Goal: Check status

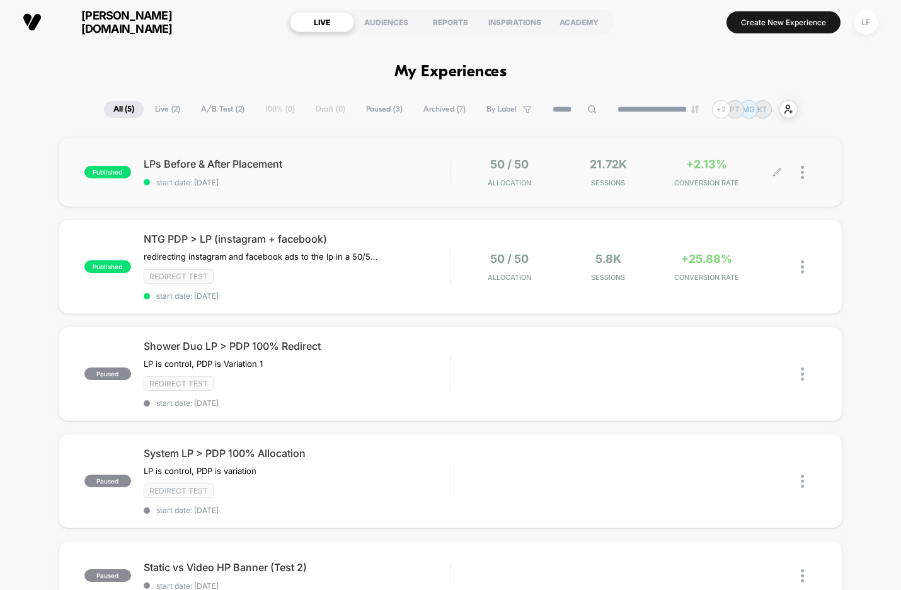
click at [799, 169] on div at bounding box center [796, 172] width 39 height 30
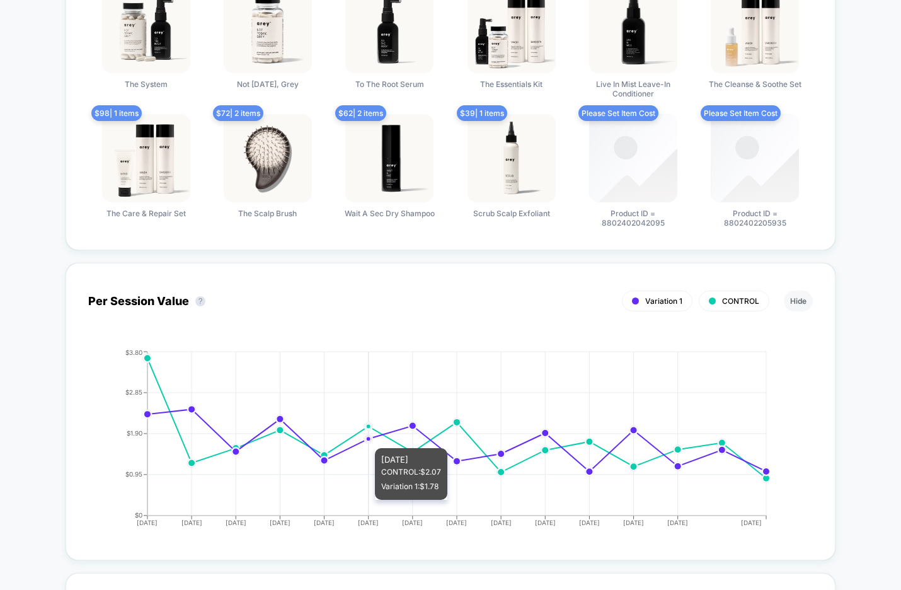
scroll to position [717, 0]
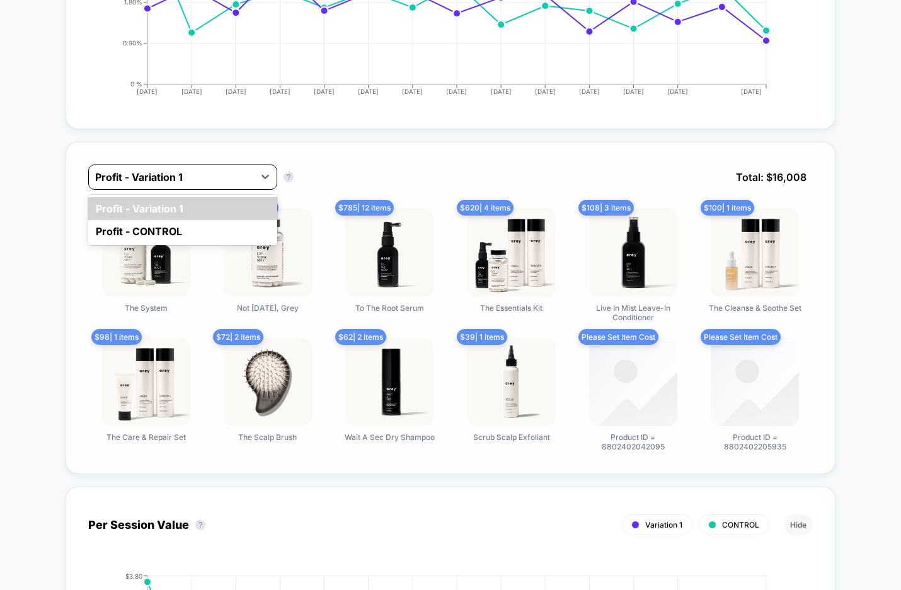
click at [214, 178] on div at bounding box center [171, 176] width 152 height 15
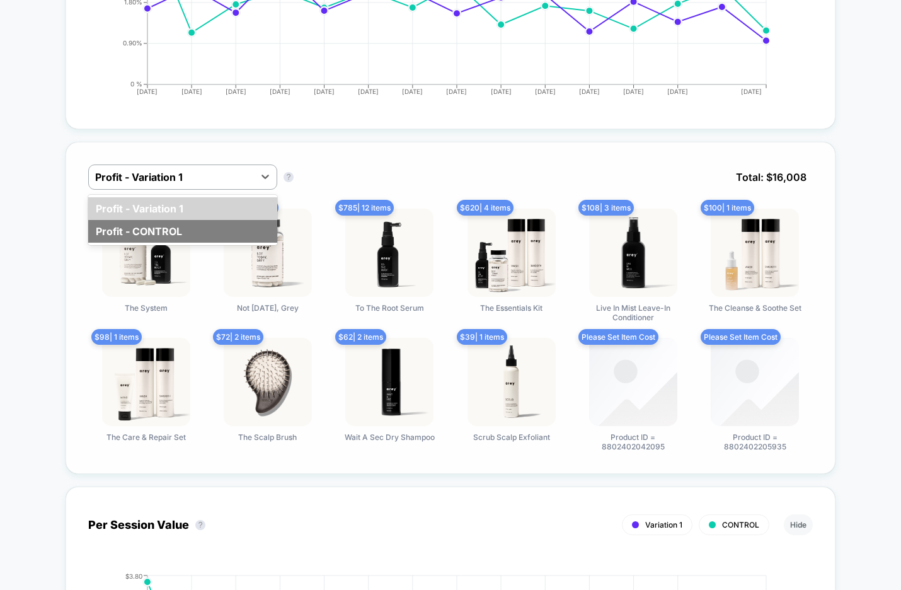
click at [195, 227] on div "Profit - CONTROL" at bounding box center [182, 231] width 189 height 23
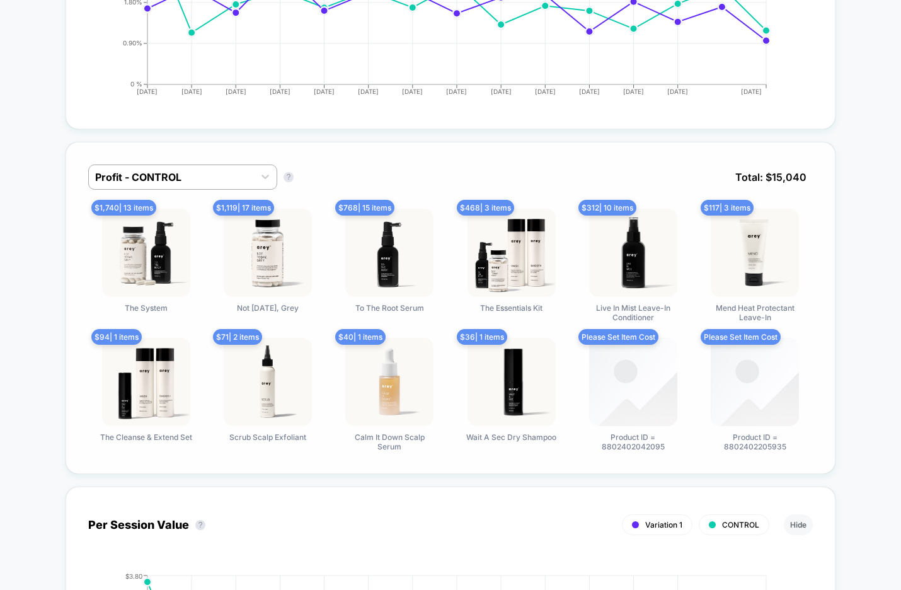
click at [227, 161] on div "Profit - CONTROL Profit - CONTROL ? Total: $ 15,040 $ 1,740 | 13 items The Syst…" at bounding box center [451, 308] width 770 height 332
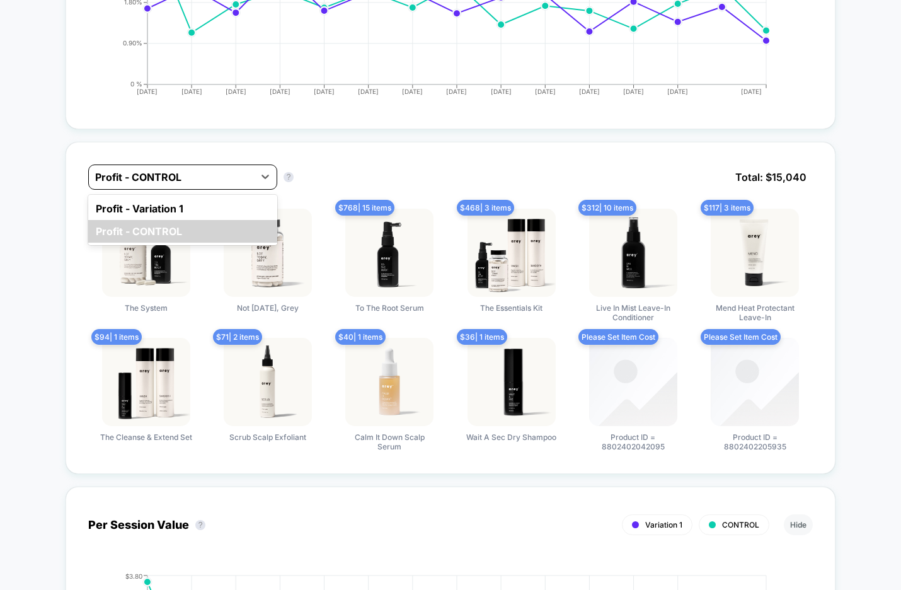
click at [233, 167] on div "Profit - CONTROL" at bounding box center [171, 177] width 165 height 20
click at [240, 203] on div "Profit - Variation 1" at bounding box center [182, 208] width 189 height 23
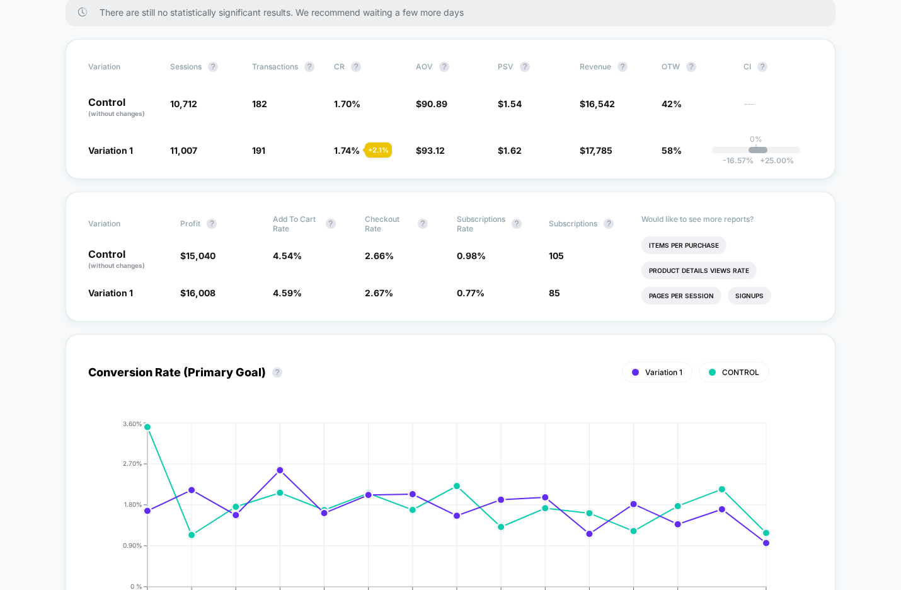
scroll to position [0, 0]
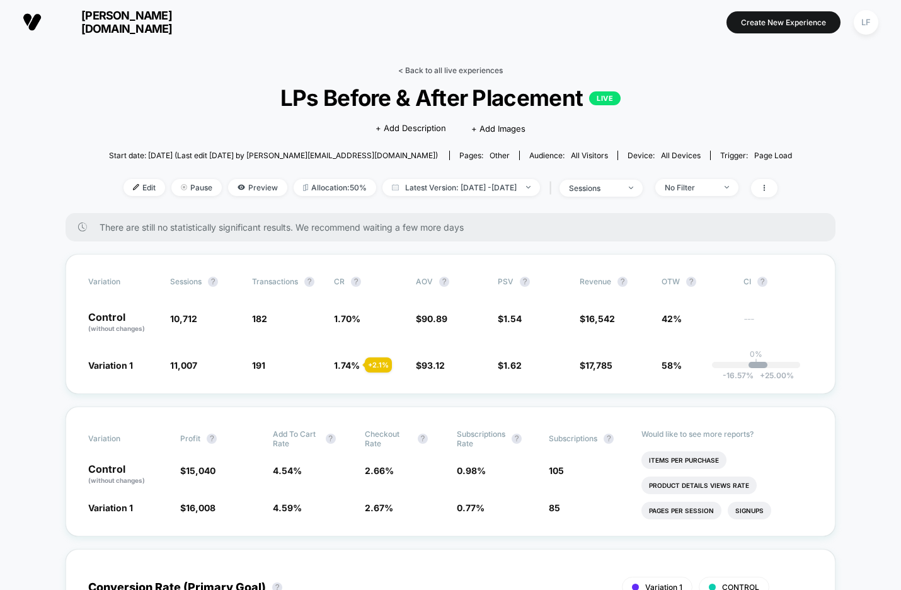
click at [463, 74] on link "< Back to all live experiences" at bounding box center [450, 70] width 105 height 9
